Goal: Obtain resource: Obtain resource

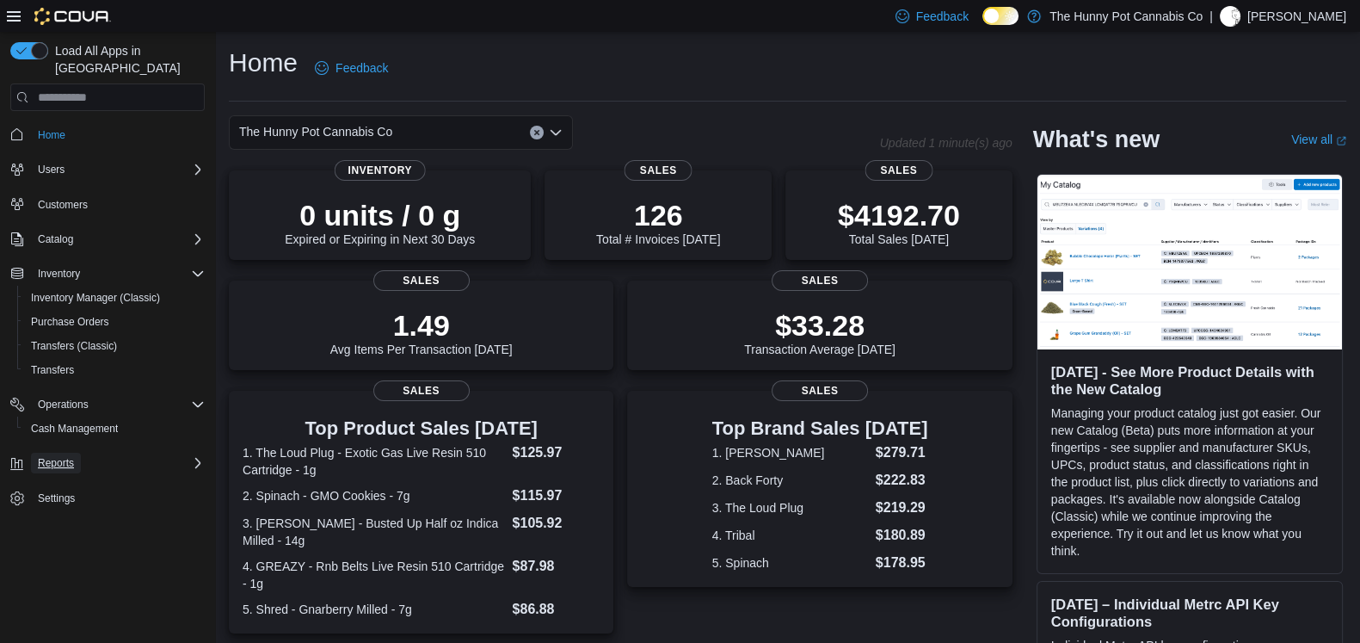
click at [65, 456] on span "Reports" at bounding box center [56, 463] width 36 height 14
click at [66, 499] on button "Reports" at bounding box center [114, 511] width 194 height 24
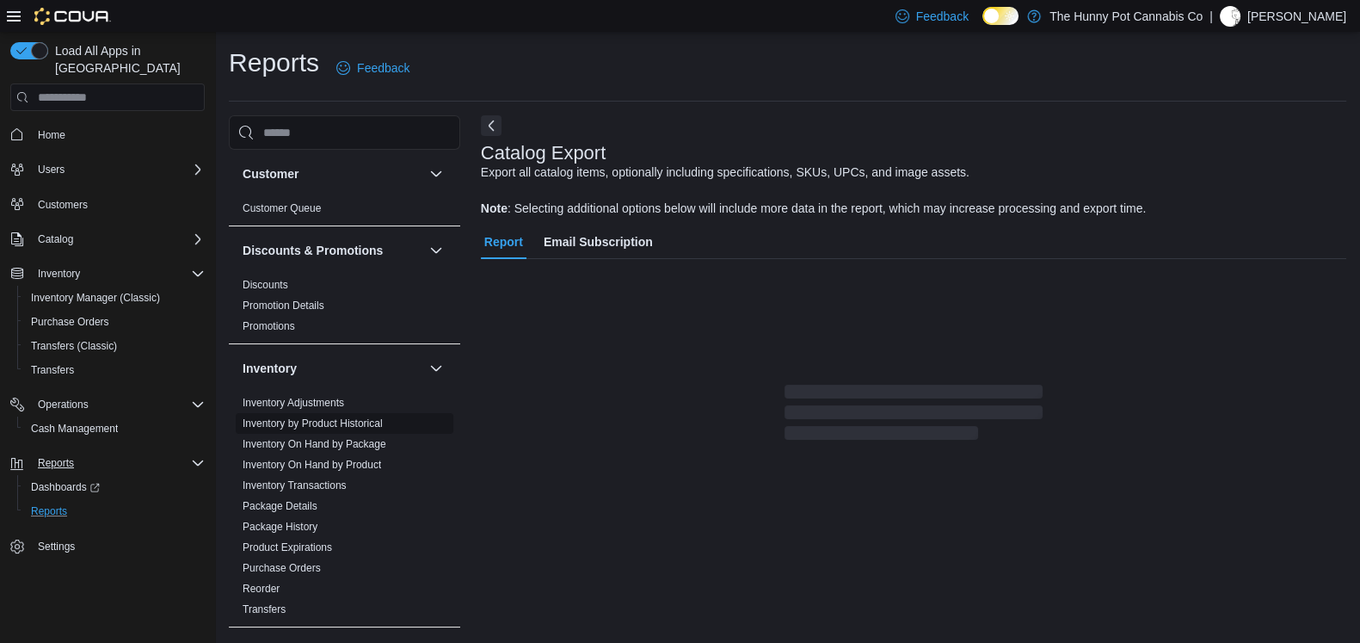
scroll to position [30, 0]
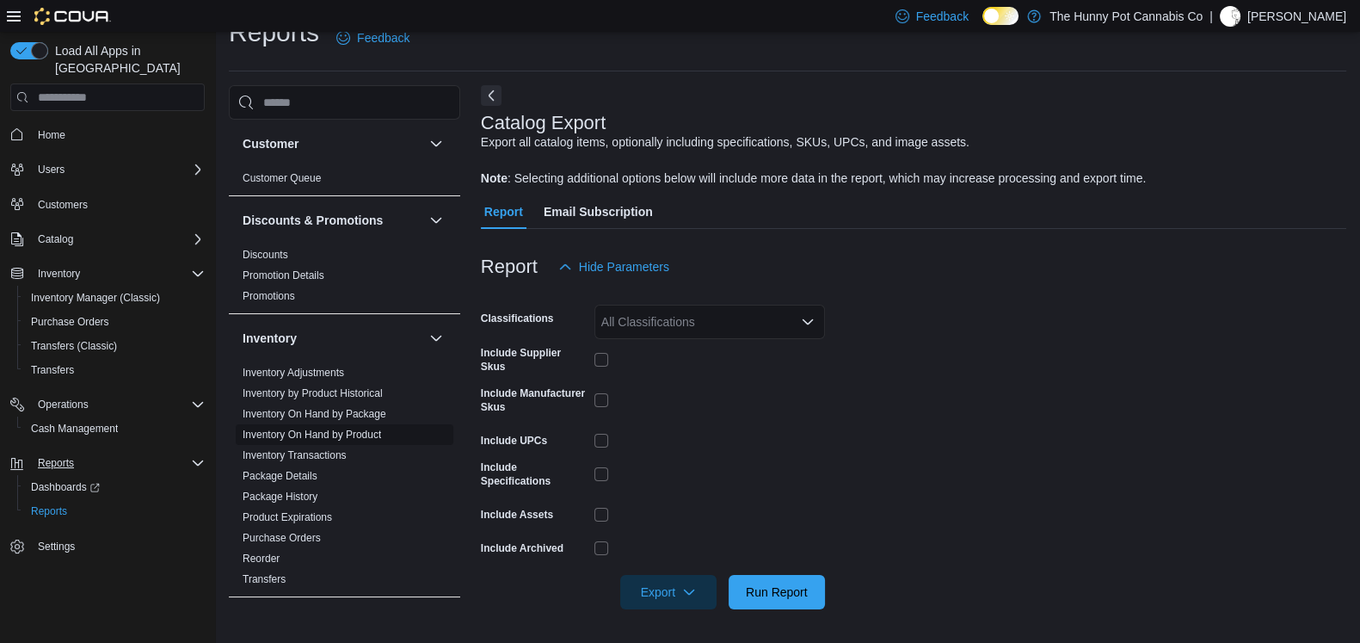
click at [327, 428] on link "Inventory On Hand by Product" at bounding box center [312, 434] width 138 height 12
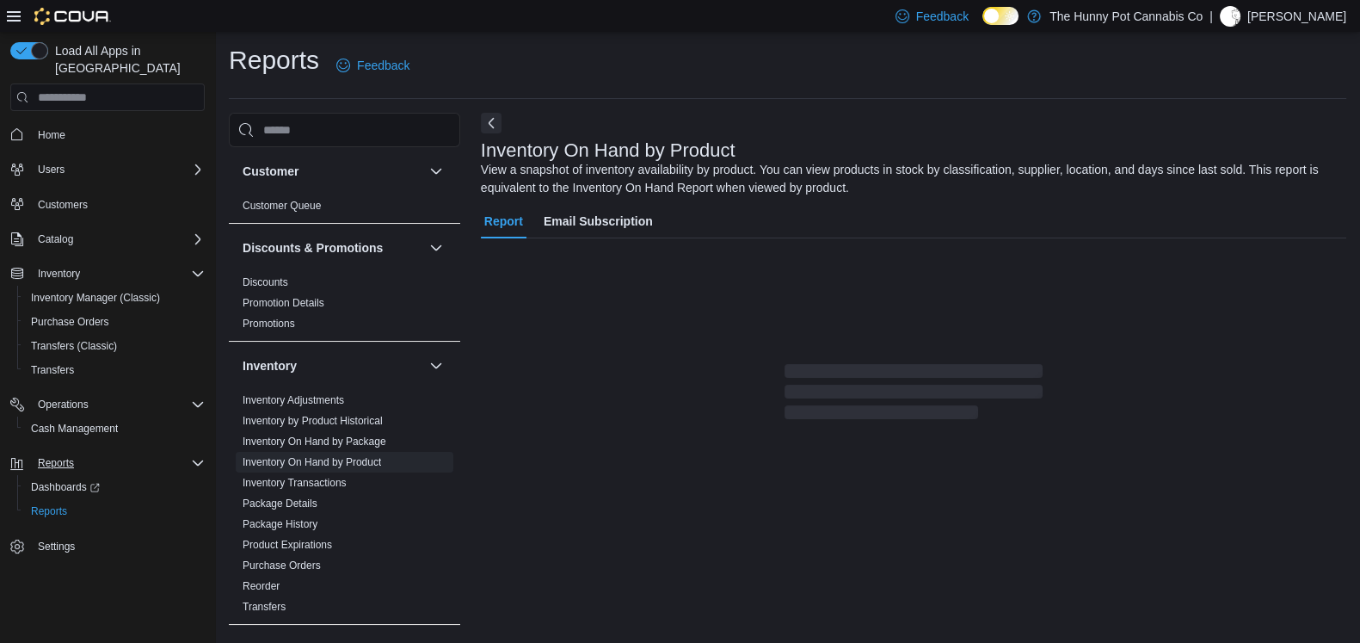
scroll to position [48, 0]
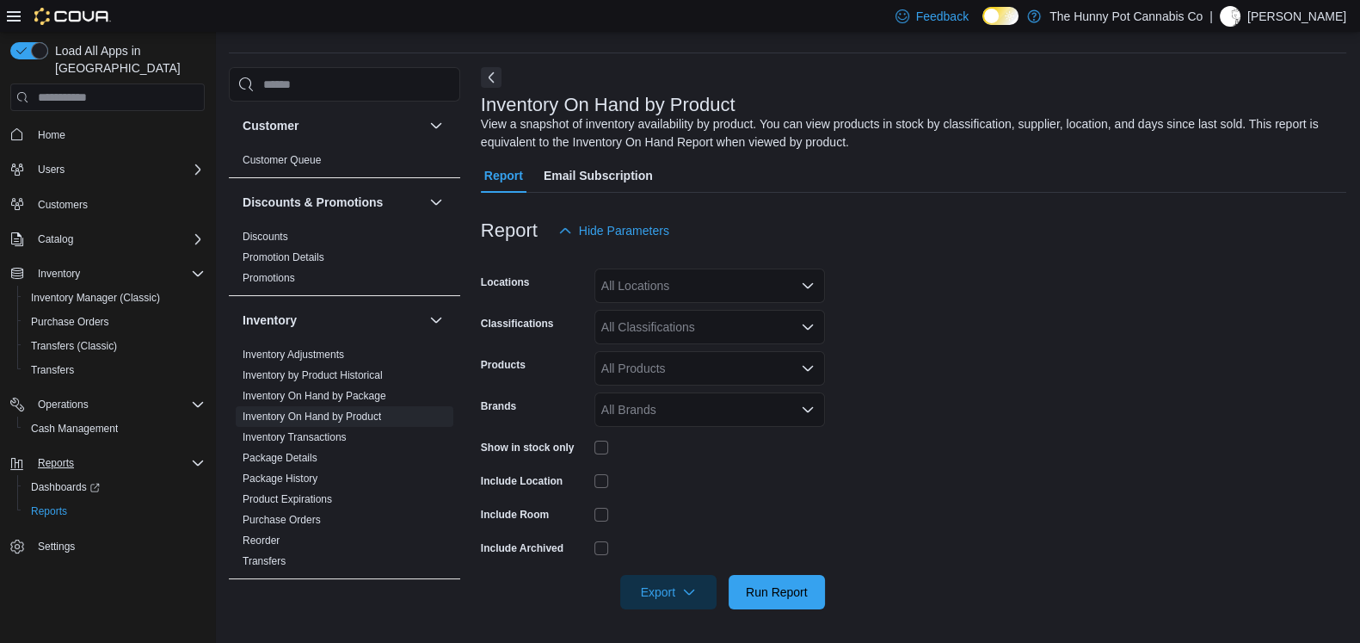
click at [658, 273] on div "All Locations" at bounding box center [709, 285] width 231 height 34
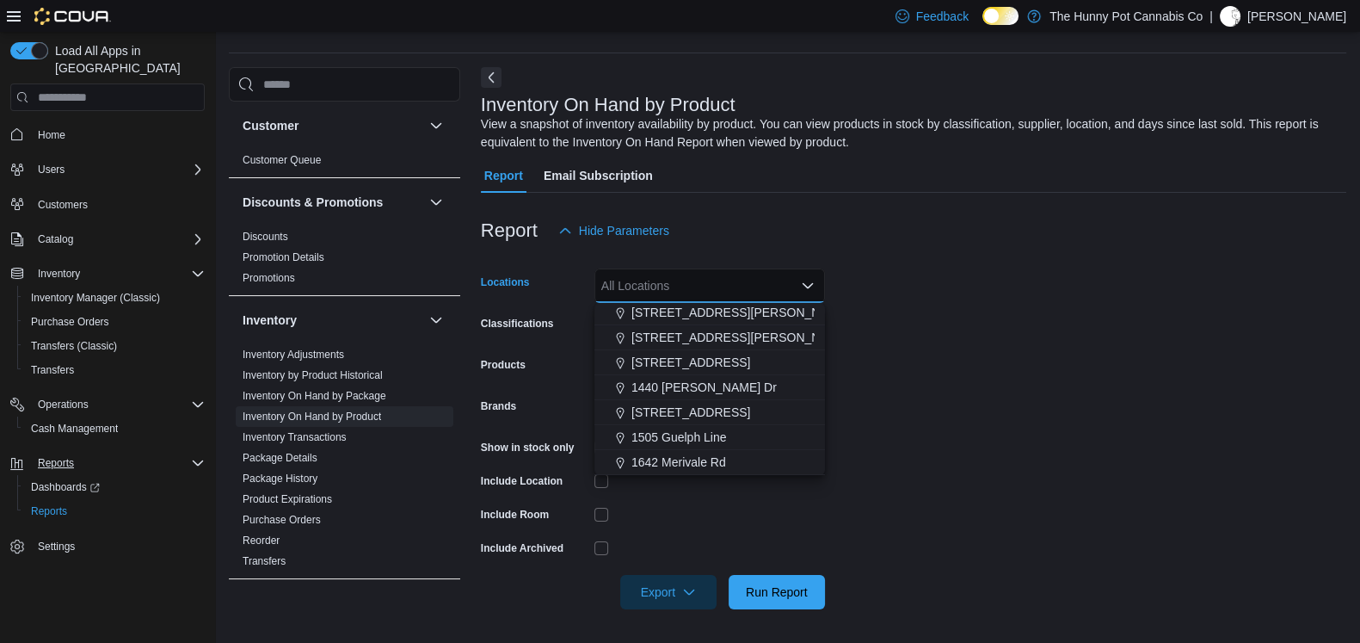
scroll to position [153, 0]
click at [658, 364] on span "1405 Carling Ave" at bounding box center [690, 361] width 119 height 17
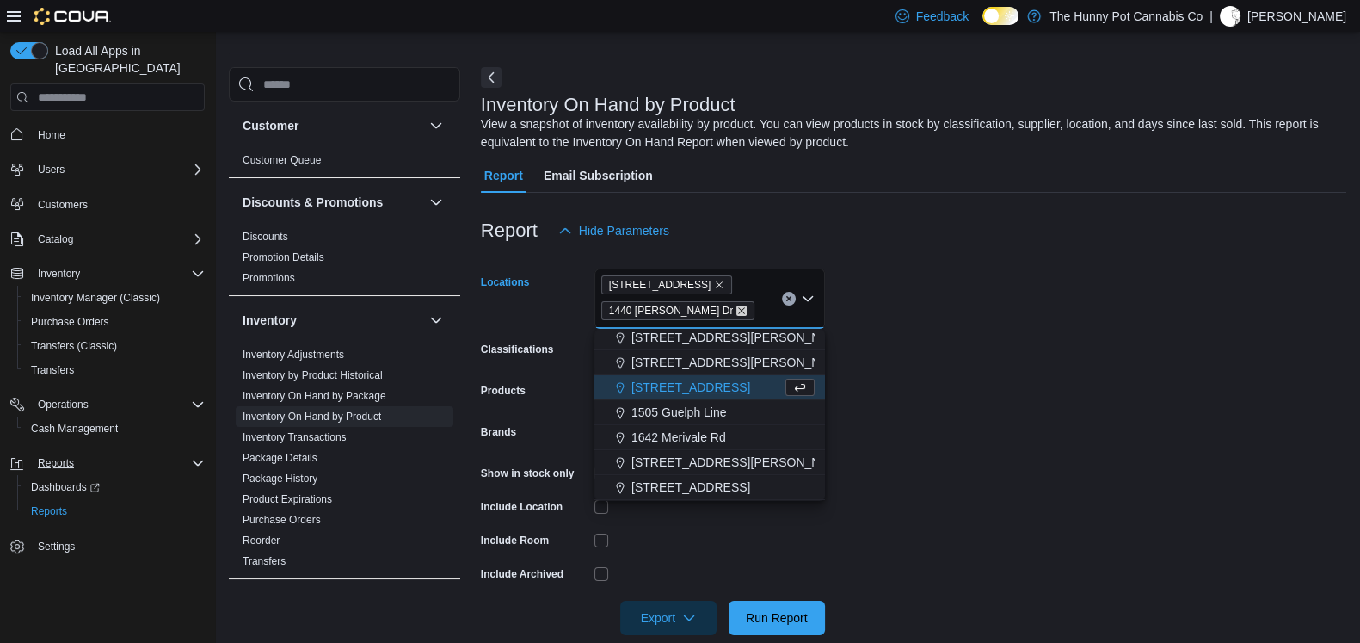
click at [736, 307] on icon "Remove 1440 Quinn Dr from selection in this group" at bounding box center [741, 310] width 10 height 10
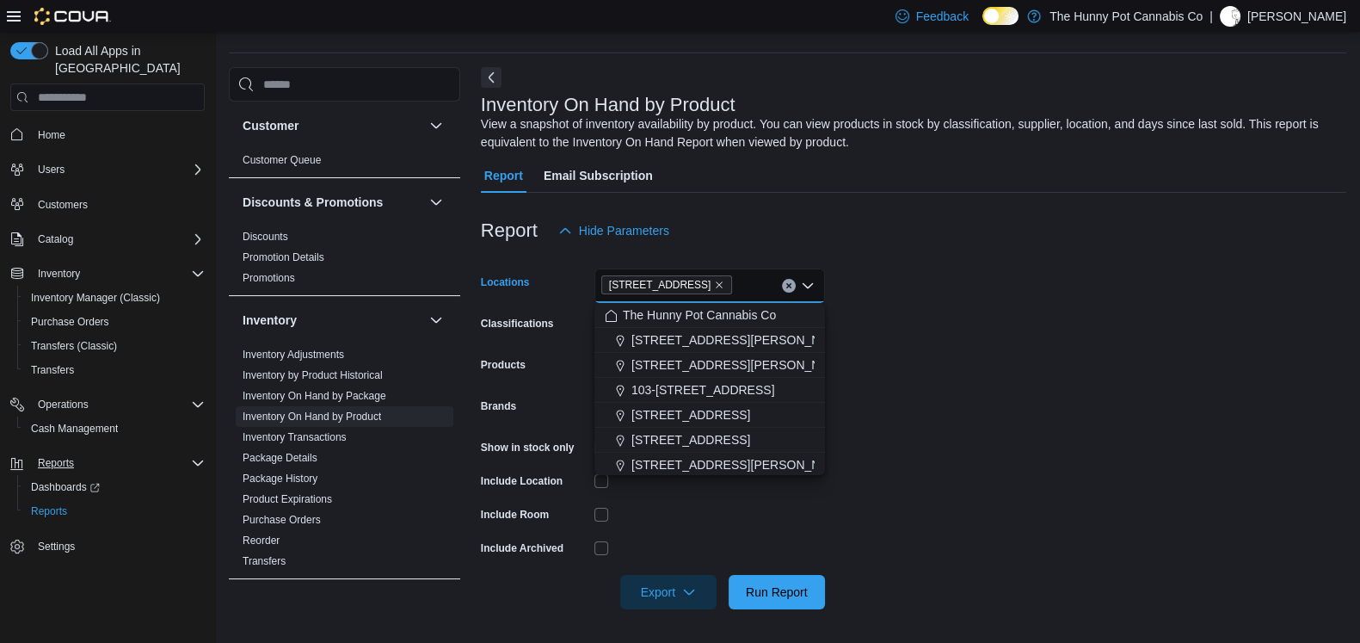
click at [1053, 318] on form "Locations 1405 Carling Ave Combo box. Selected. 1405 Carling Ave. Press Backspa…" at bounding box center [913, 428] width 865 height 361
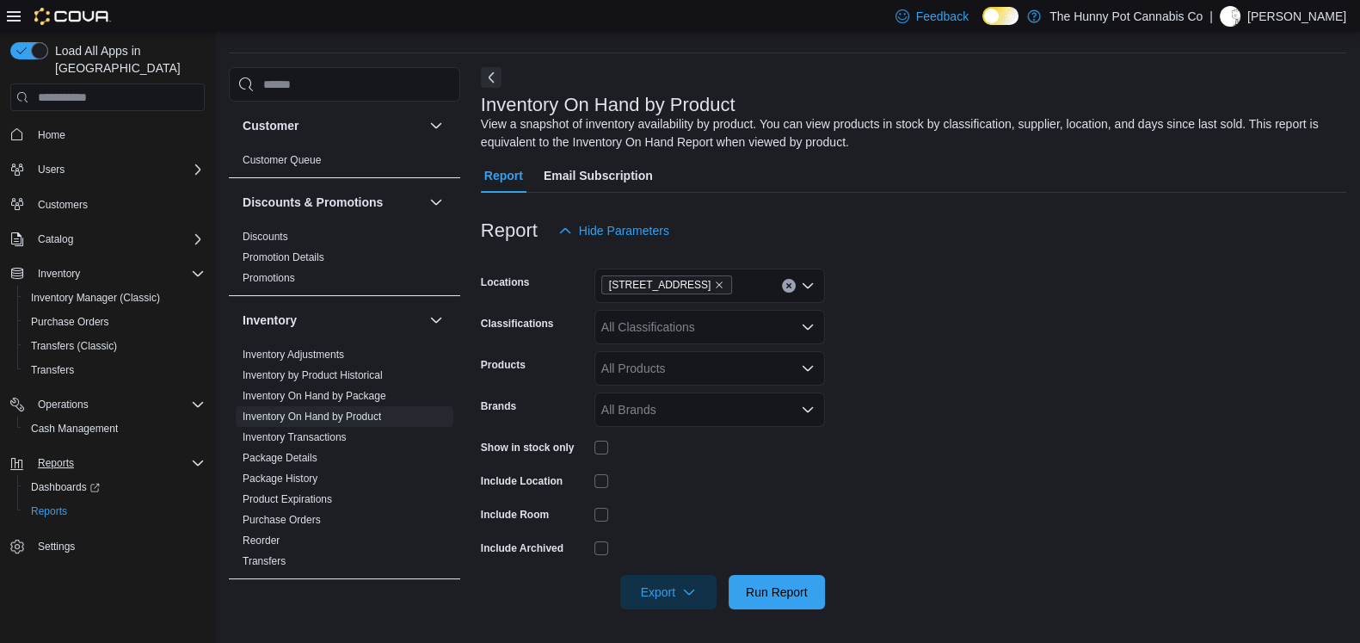
click at [710, 321] on div "All Classifications" at bounding box center [709, 327] width 231 height 34
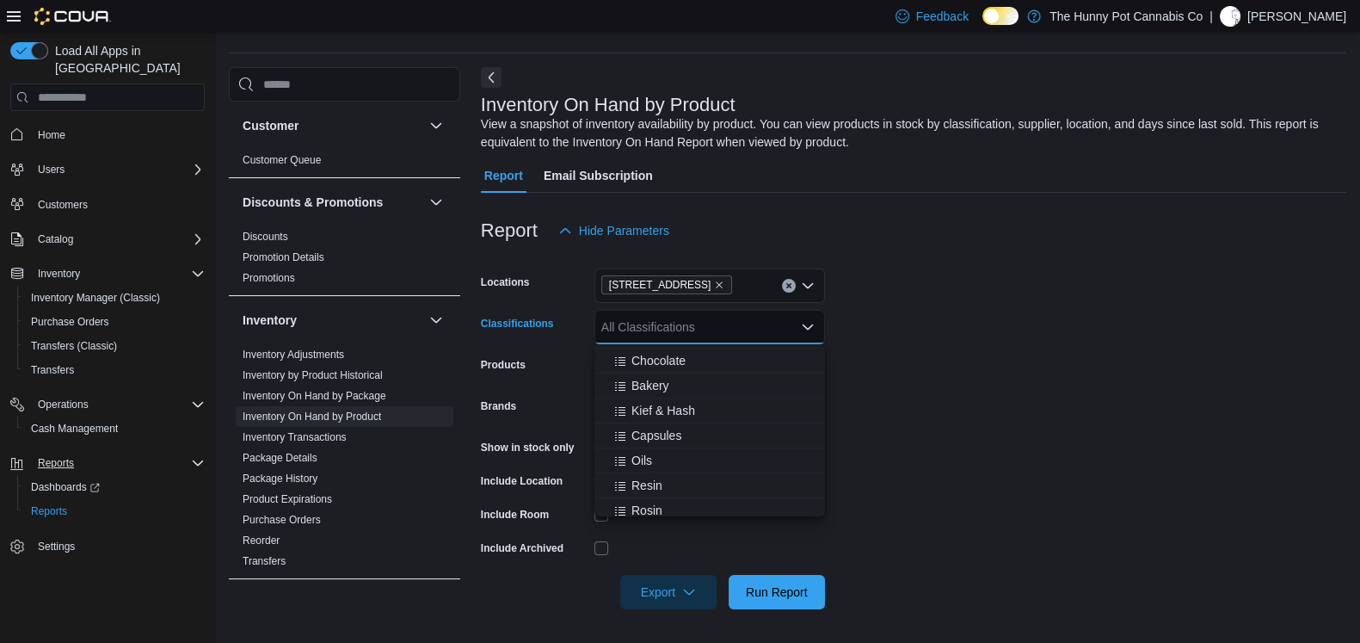
scroll to position [396, 0]
click at [658, 433] on span "Capsules" at bounding box center [656, 434] width 50 height 17
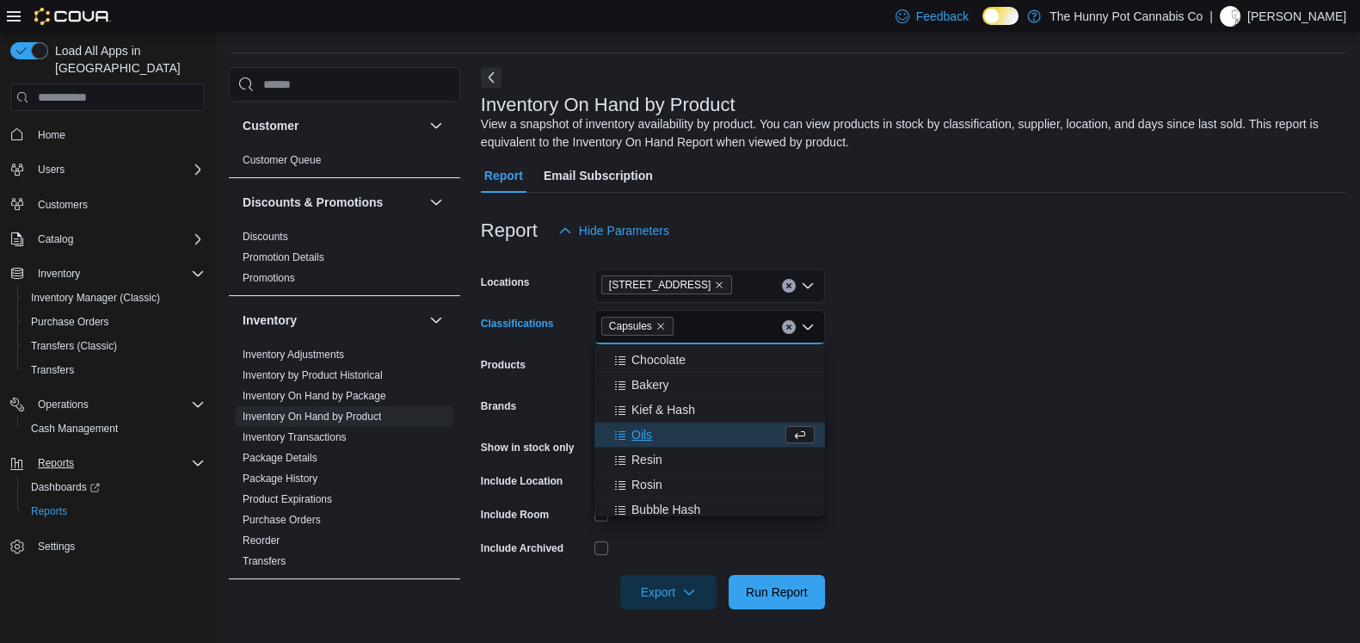
click at [658, 433] on div "Oils" at bounding box center [693, 434] width 177 height 17
drag, startPoint x: 658, startPoint y: 433, endPoint x: 920, endPoint y: 549, distance: 286.9
click at [920, 549] on body "Feedback Dark Mode The Hunny Pot Cannabis Co | Marcus Lautenbach Load All Apps …" at bounding box center [680, 298] width 1360 height 692
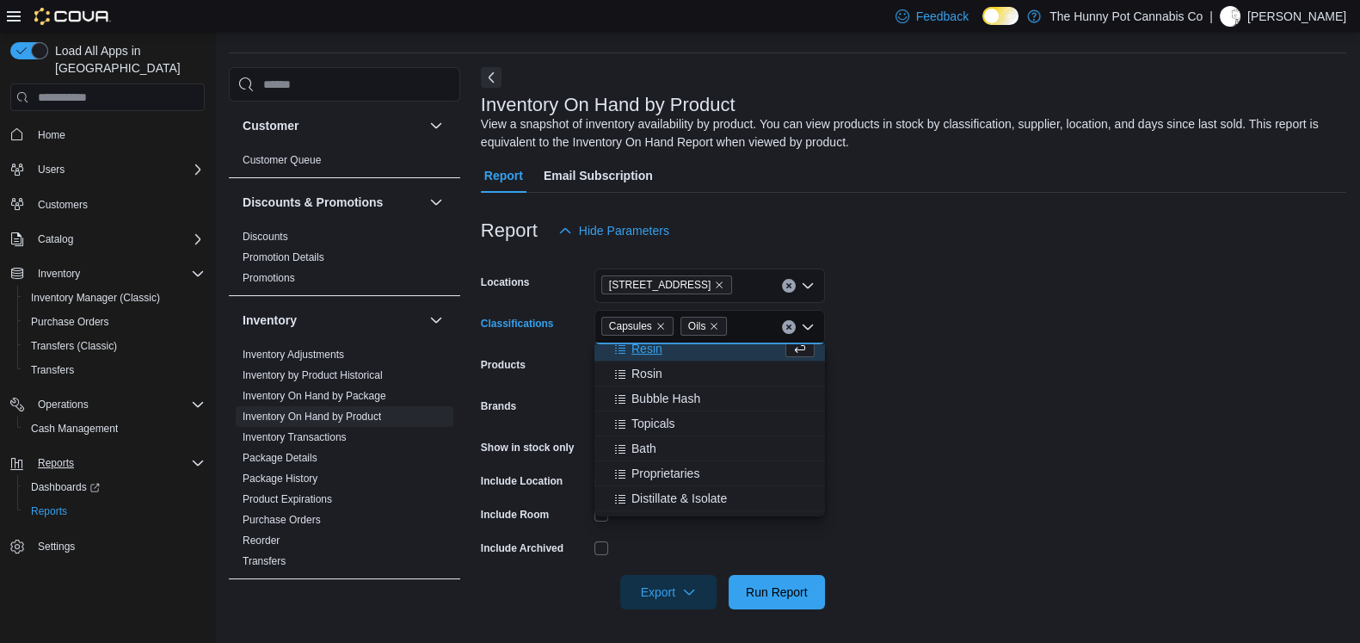
scroll to position [482, 0]
click at [661, 415] on span "Topicals" at bounding box center [653, 423] width 44 height 17
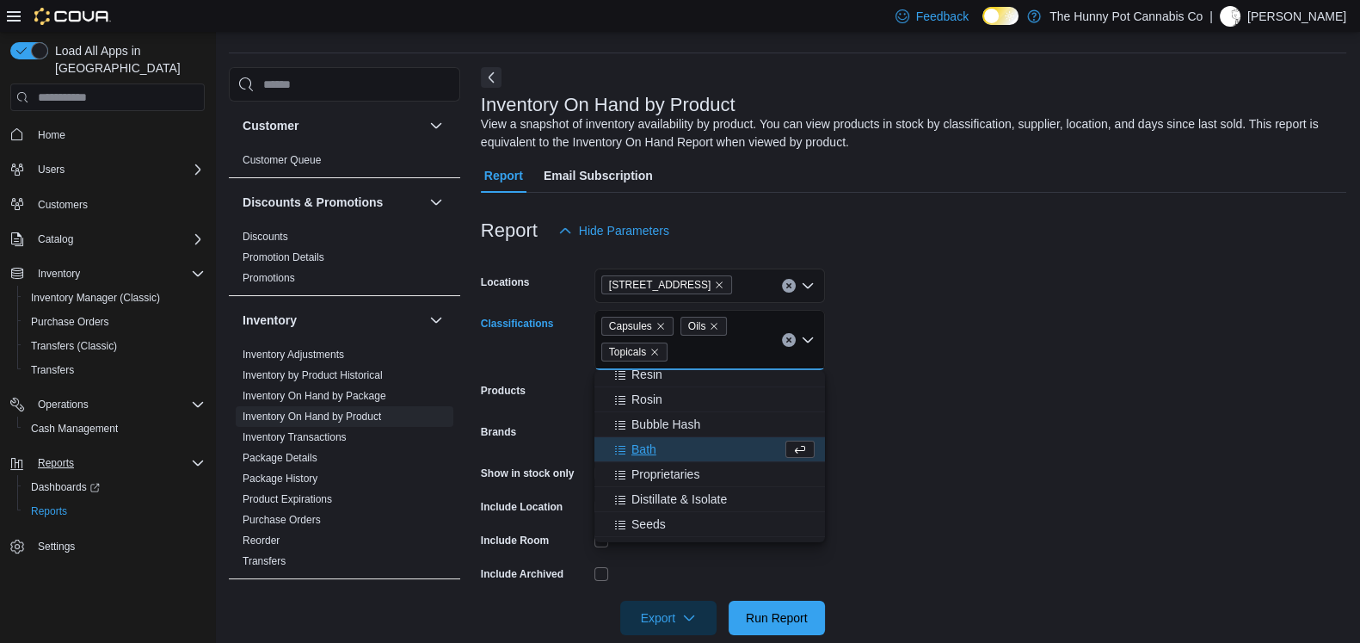
click at [648, 446] on span "Bath" at bounding box center [643, 448] width 25 height 17
click at [1124, 480] on form "Locations 1405 Carling Ave Classifications Capsules Oils Topicals Bath Combo bo…" at bounding box center [913, 441] width 865 height 387
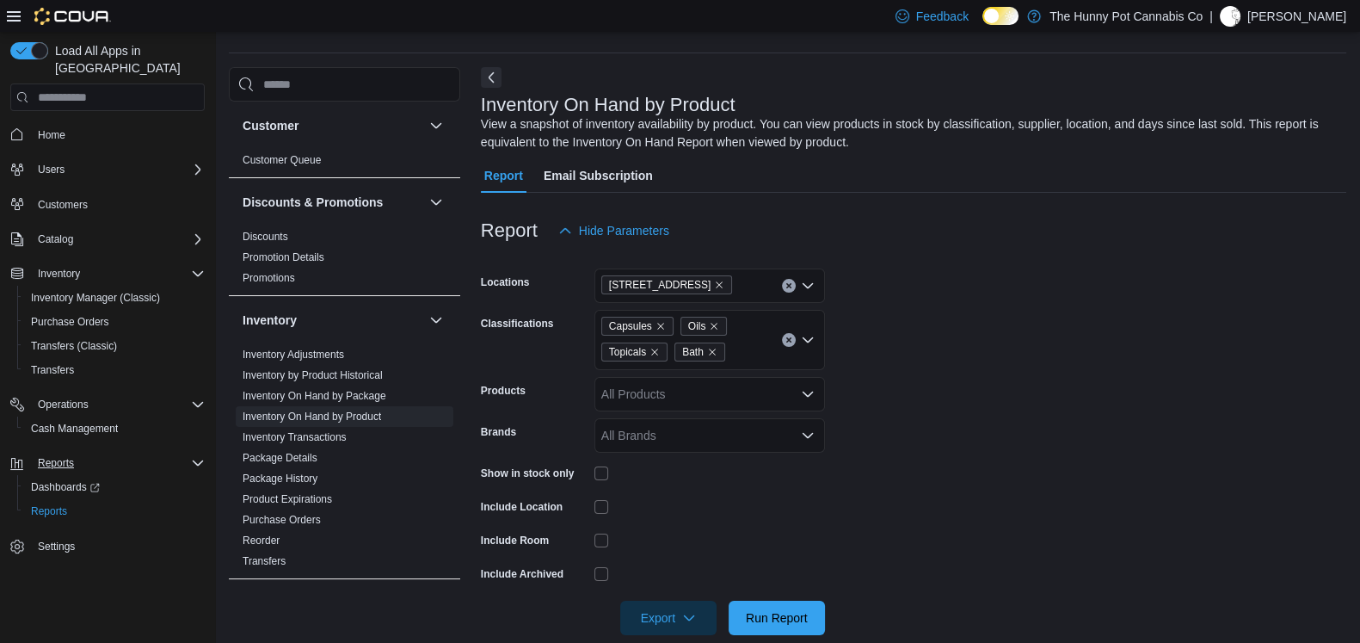
click at [593, 475] on div "Show in stock only" at bounding box center [653, 472] width 344 height 27
click at [665, 610] on span "Export" at bounding box center [669, 617] width 76 height 34
click at [684, 513] on span "Export to Excel" at bounding box center [670, 513] width 77 height 14
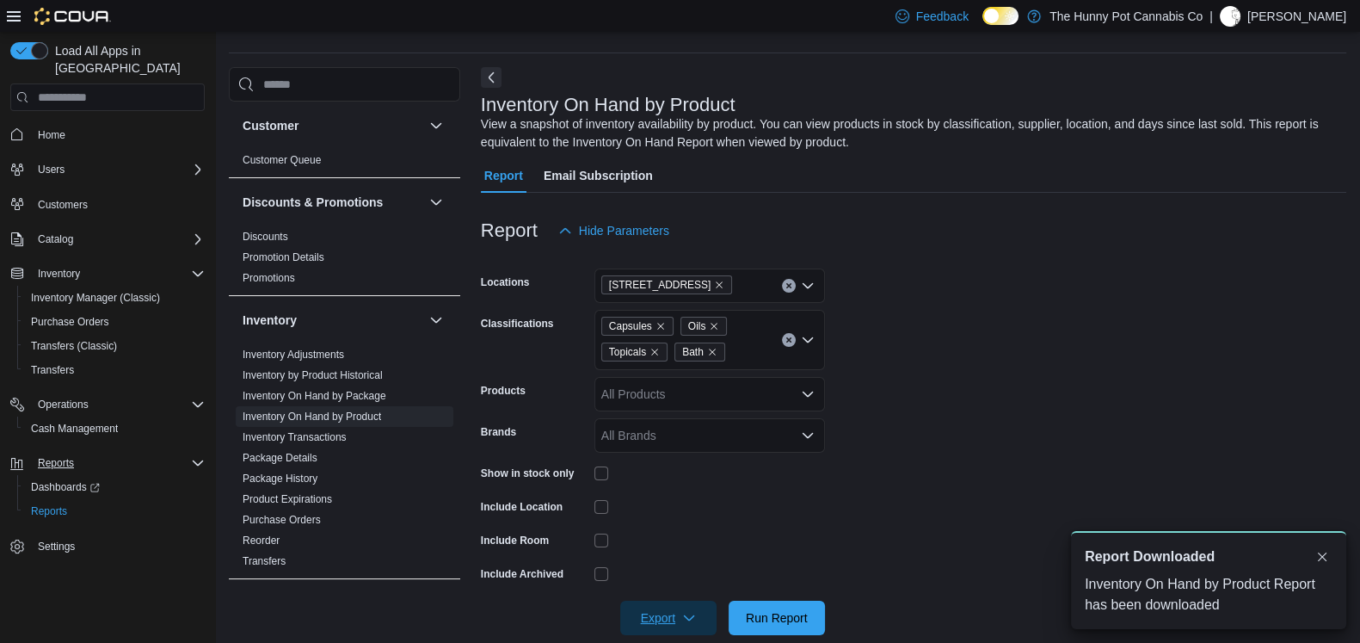
scroll to position [0, 0]
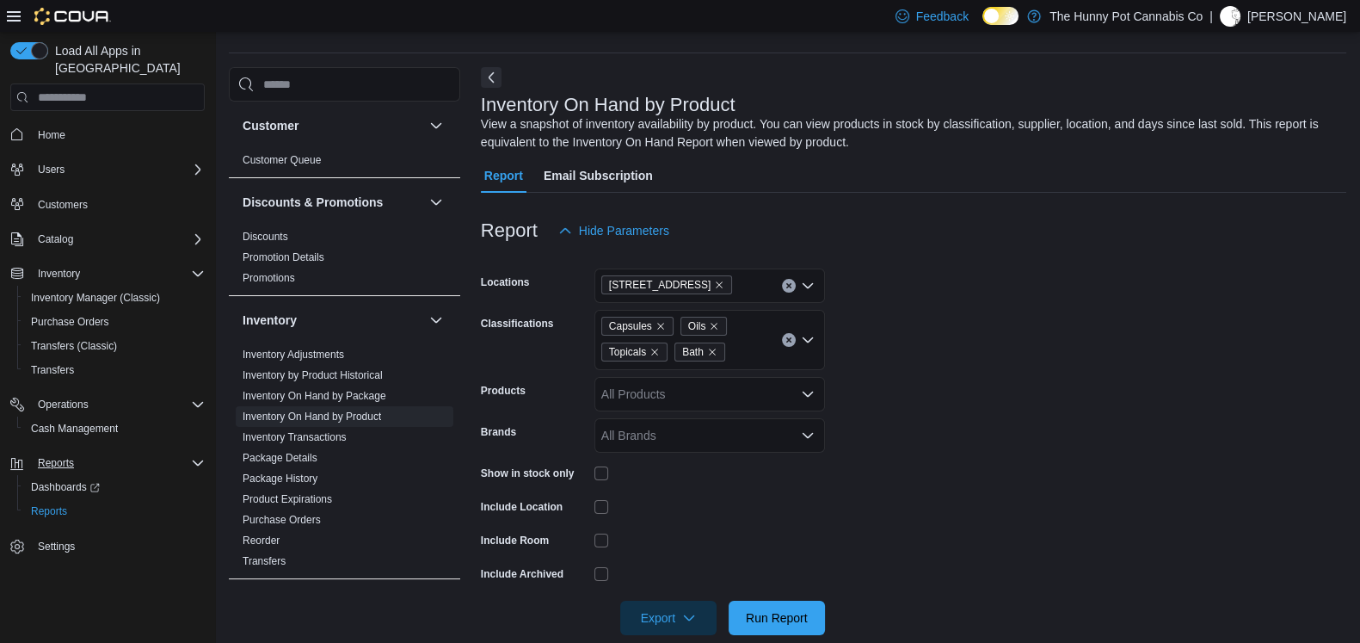
click at [782, 342] on button "Clear input" at bounding box center [789, 340] width 14 height 14
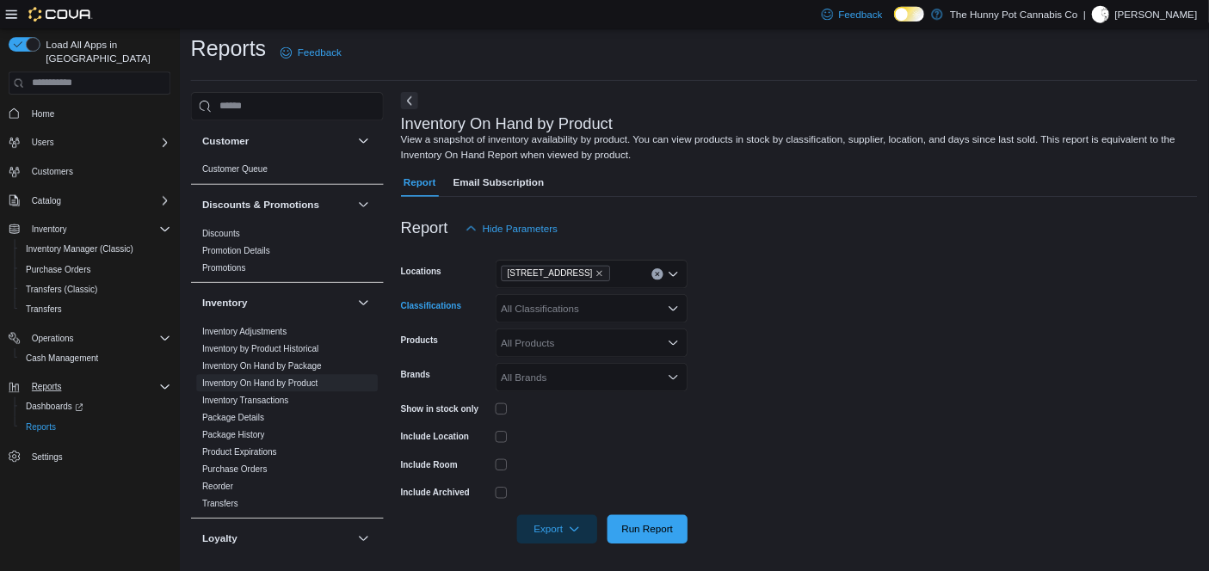
scroll to position [8, 0]
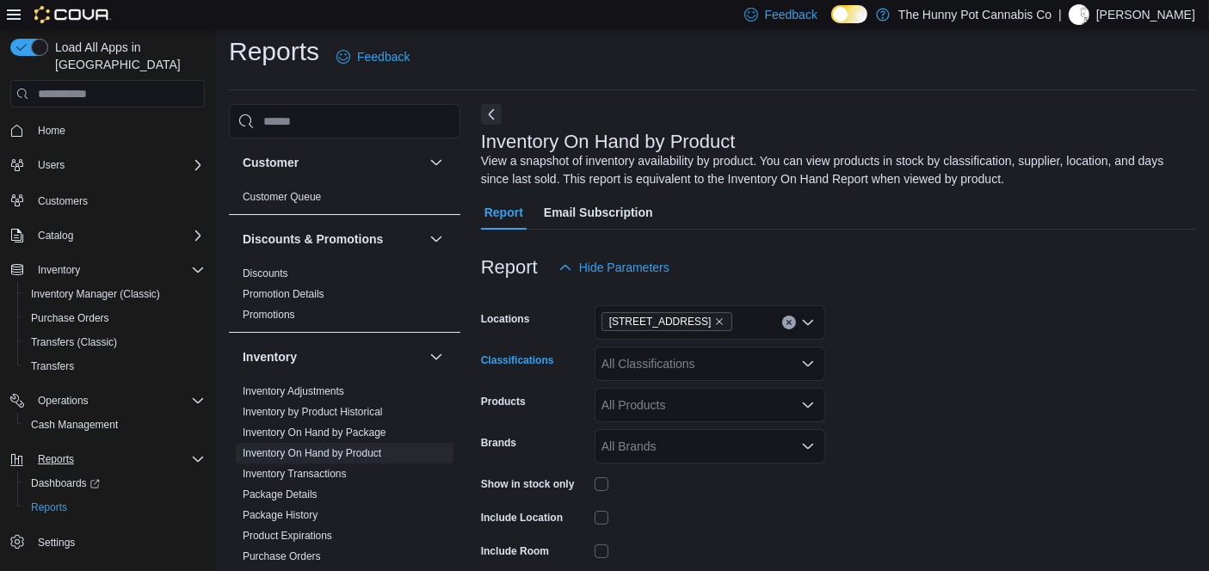
click at [648, 357] on div "All Classifications Combo box. Selected. Combo box input. All Classifications. …" at bounding box center [709, 364] width 231 height 34
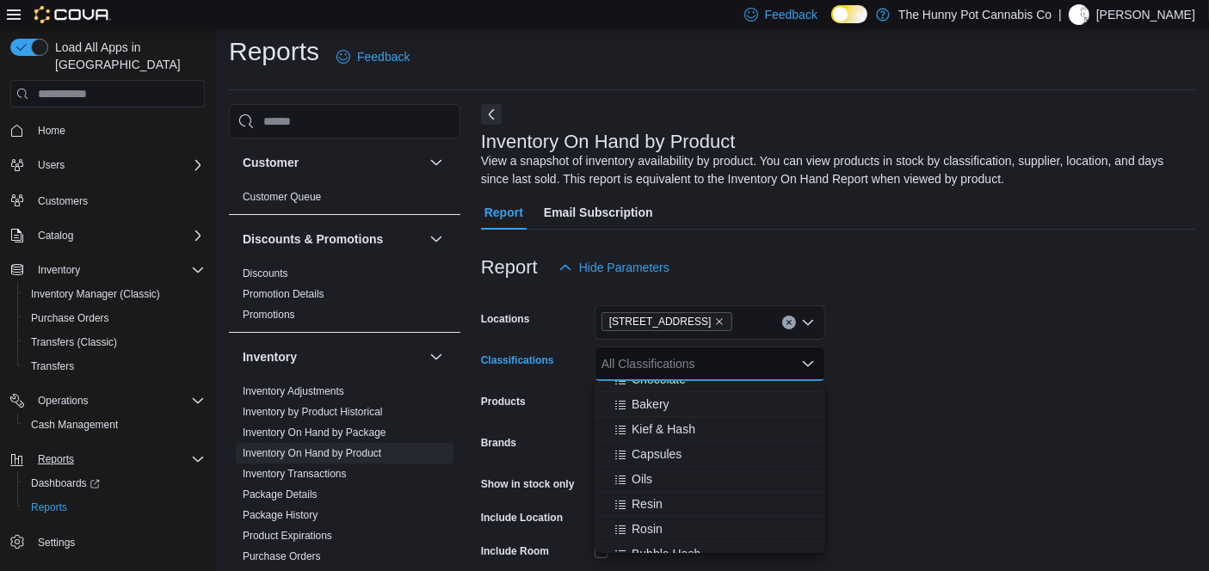
scroll to position [435, 0]
click at [678, 399] on span "Kief & Hash" at bounding box center [663, 406] width 64 height 17
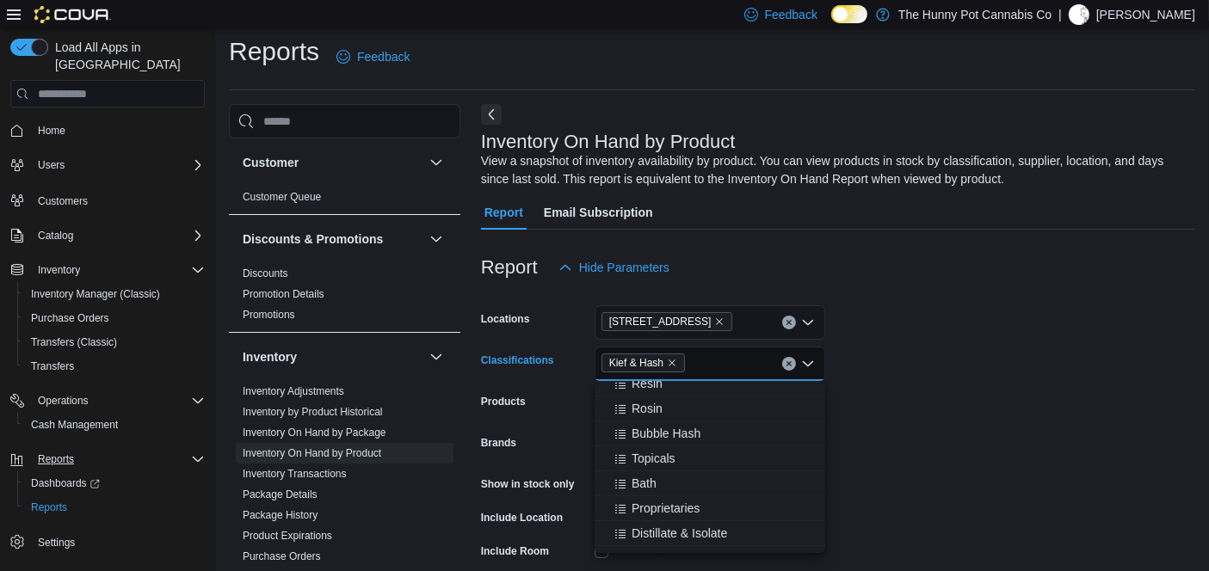
scroll to position [524, 0]
click at [655, 517] on span "Distillate & Isolate" at bounding box center [678, 517] width 95 height 17
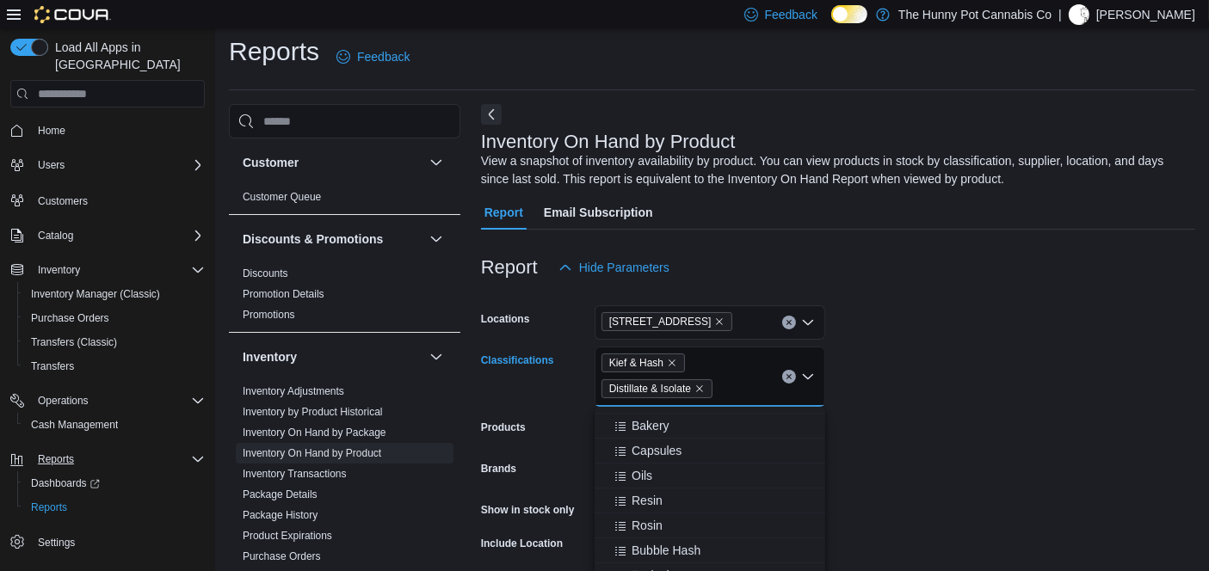
scroll to position [428, 0]
click at [651, 485] on span "Resin" at bounding box center [646, 490] width 31 height 17
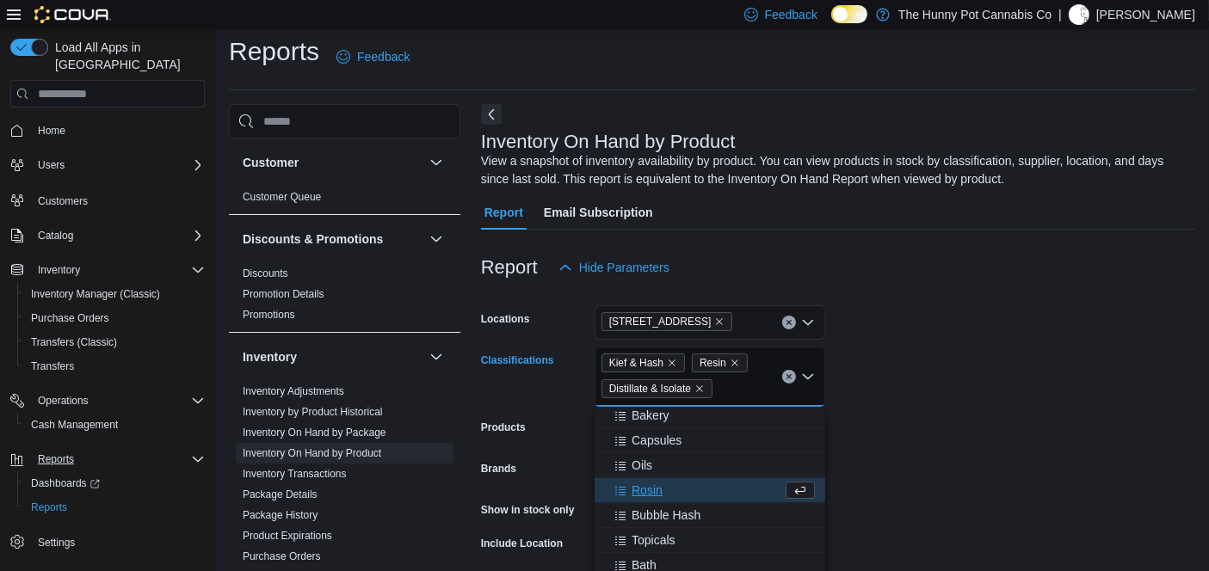
click at [651, 488] on span "Rosin" at bounding box center [646, 490] width 31 height 17
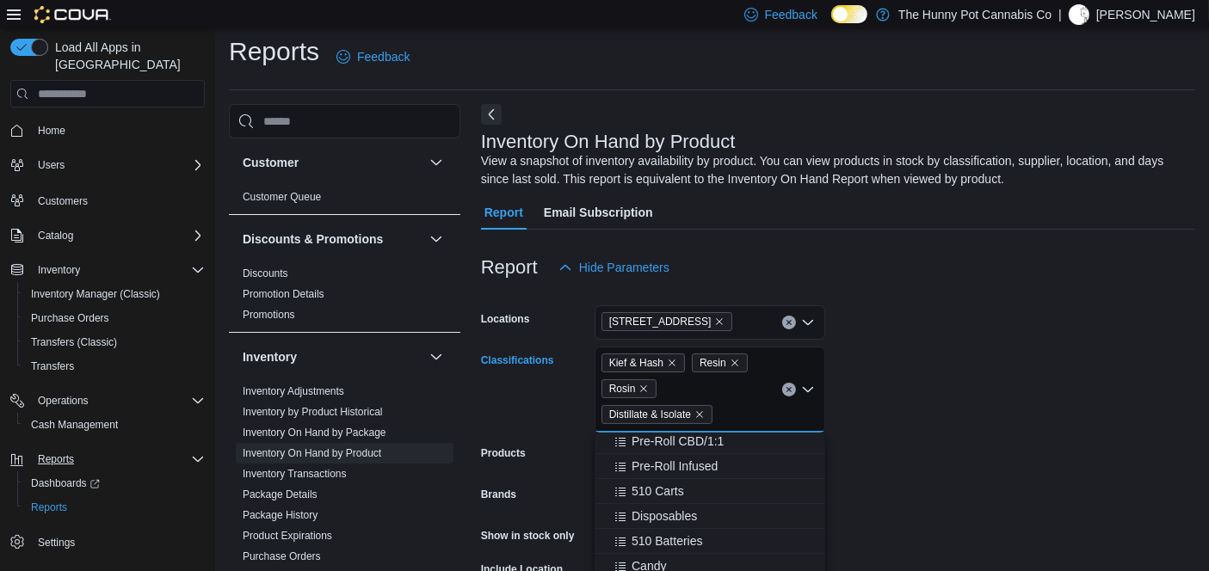
scroll to position [200, 0]
click at [973, 319] on form "Locations 1405 Carling Ave Classifications Kief & Hash Resin Rosin Distillate &…" at bounding box center [838, 491] width 714 height 413
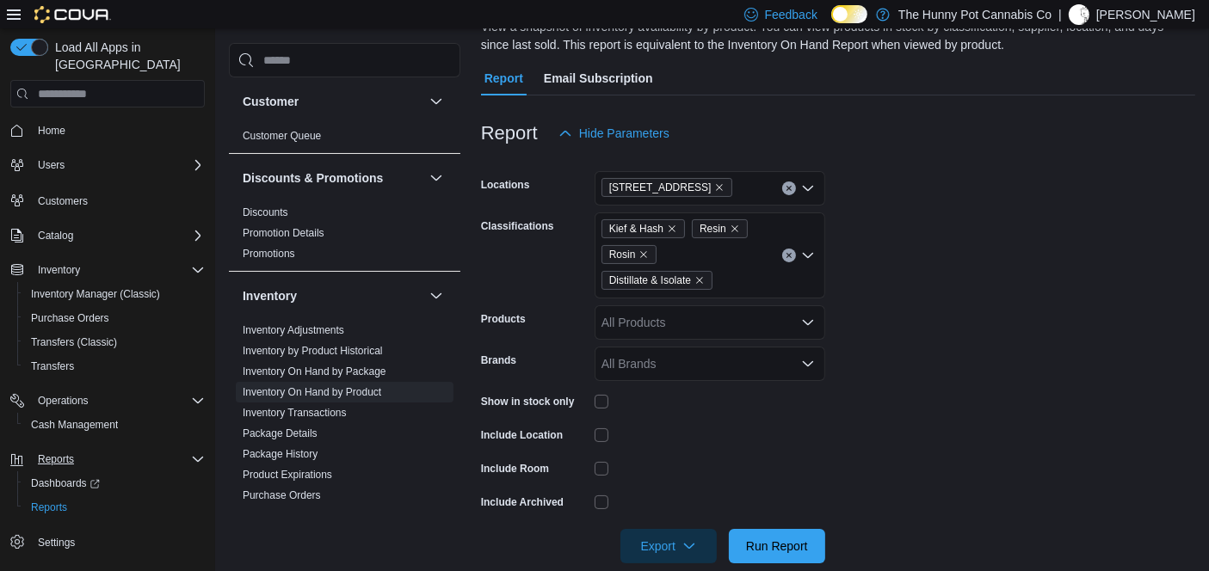
scroll to position [168, 0]
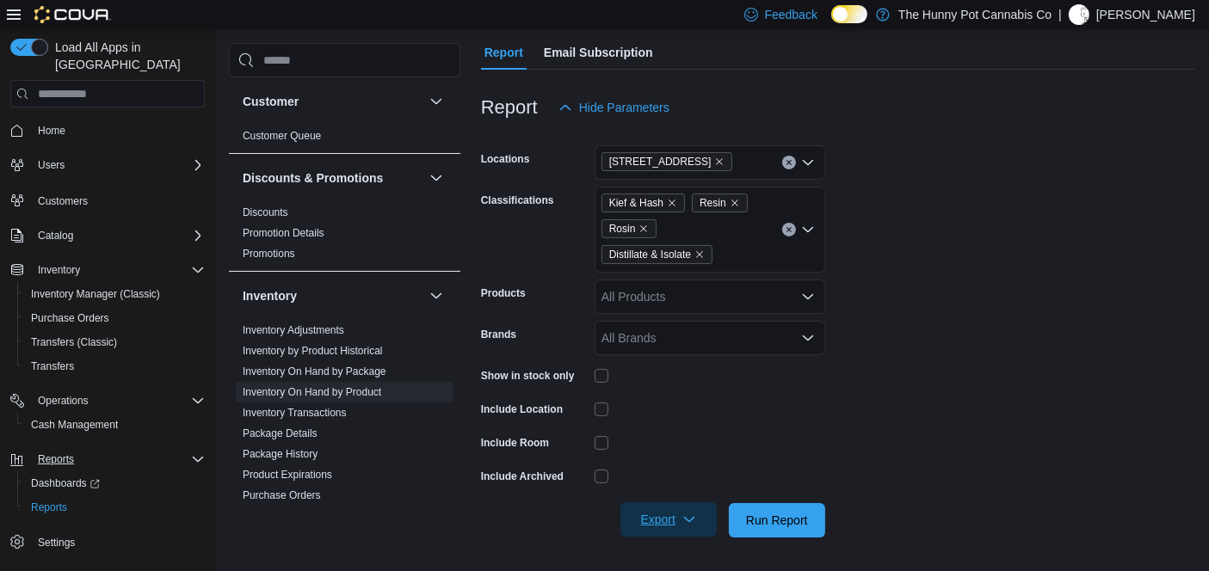
click at [643, 517] on span "Export" at bounding box center [669, 519] width 76 height 34
click at [670, 414] on span "Export to Excel" at bounding box center [670, 416] width 77 height 14
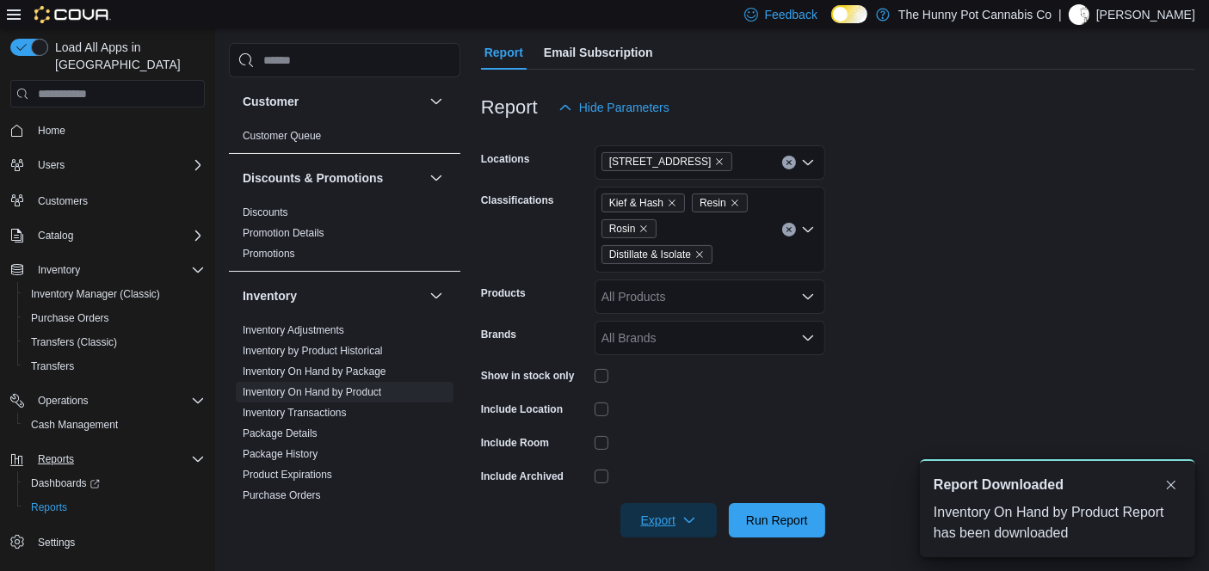
scroll to position [0, 0]
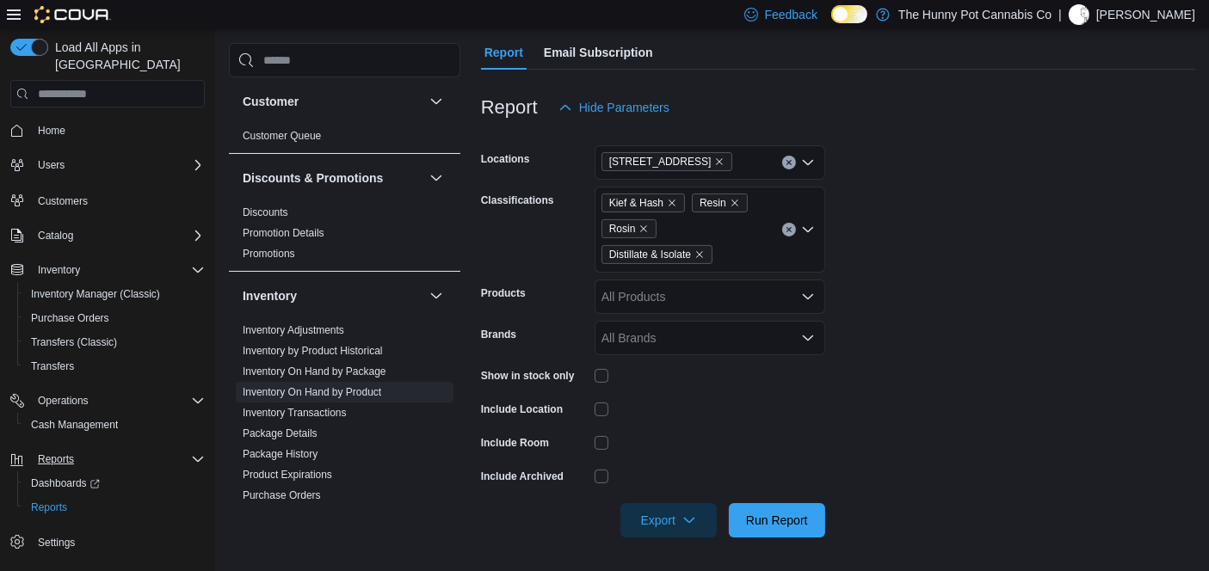
click at [660, 558] on div "Reports Feedback Customer Customer Queue Discounts & Promotions Discounts Promo…" at bounding box center [712, 216] width 994 height 711
click at [673, 522] on span "Export" at bounding box center [669, 519] width 76 height 34
click at [686, 404] on button "Export to Excel" at bounding box center [671, 416] width 98 height 34
